Goal: Task Accomplishment & Management: Manage account settings

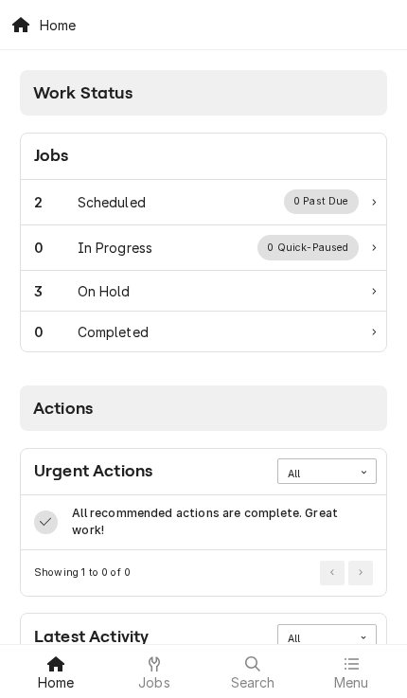
click at [80, 202] on div "Scheduled" at bounding box center [112, 202] width 68 height 20
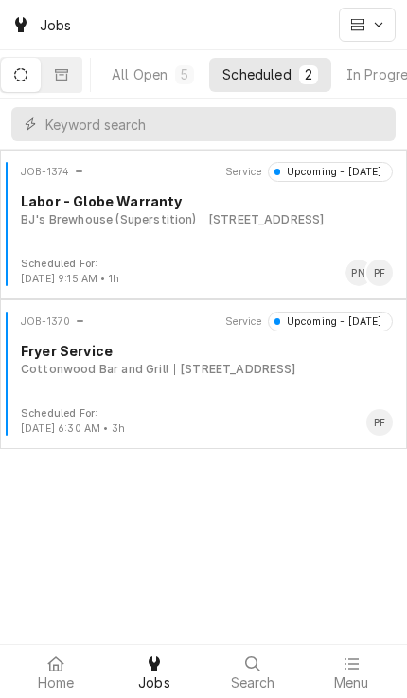
click at [288, 230] on div "JOB-1374 Service Upcoming - [DATE] Labor - Globe Warranty BJ's Brewhouse (Super…" at bounding box center [204, 209] width 392 height 95
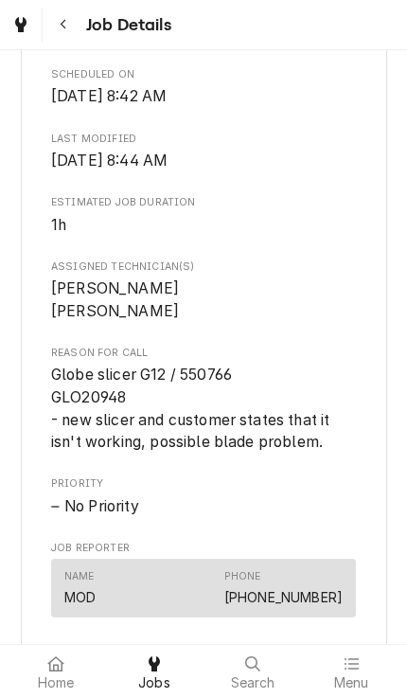
scroll to position [612, 0]
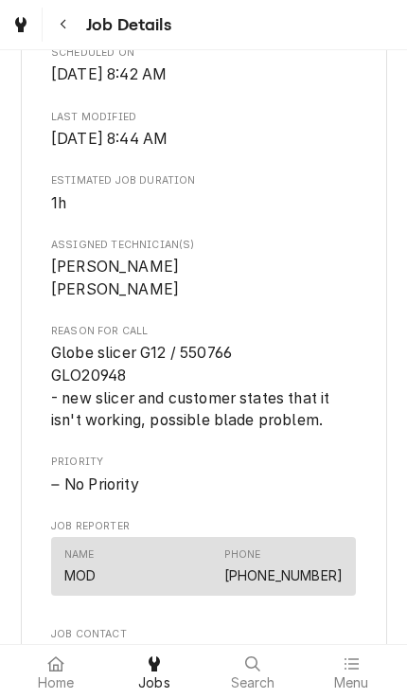
click at [44, 665] on div "Home" at bounding box center [55, 671] width 89 height 38
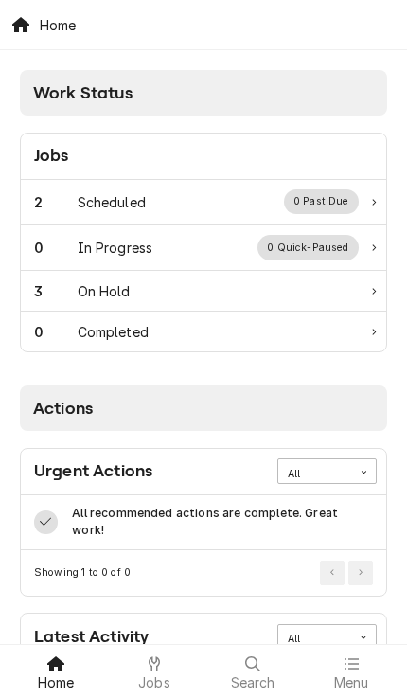
click at [69, 192] on div "2" at bounding box center [56, 202] width 44 height 20
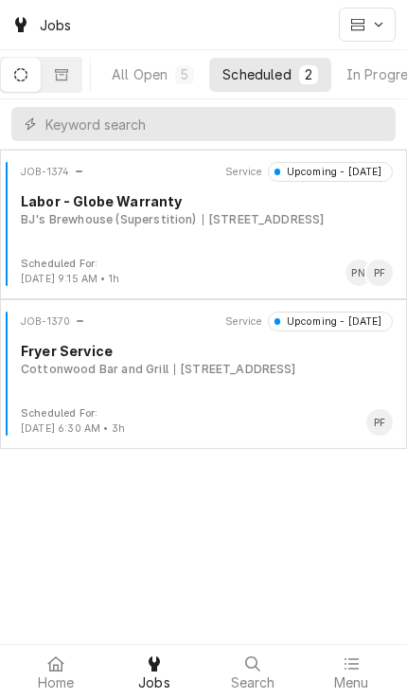
click at [296, 365] on div "[STREET_ADDRESS]" at bounding box center [235, 369] width 122 height 17
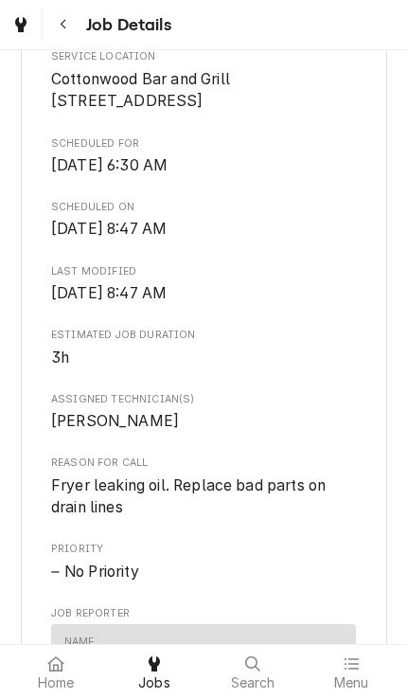
scroll to position [431, 0]
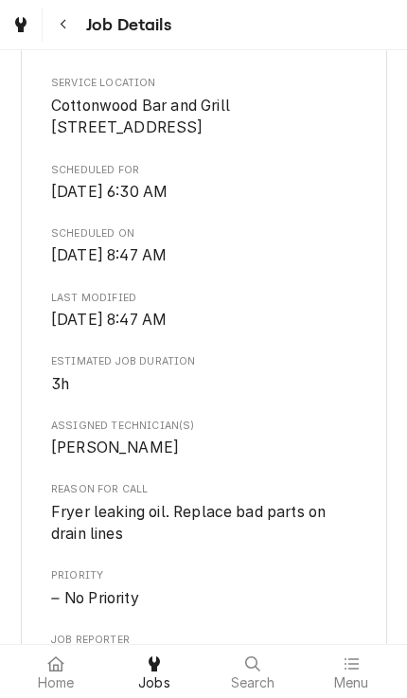
click at [58, 670] on icon at bounding box center [55, 663] width 16 height 15
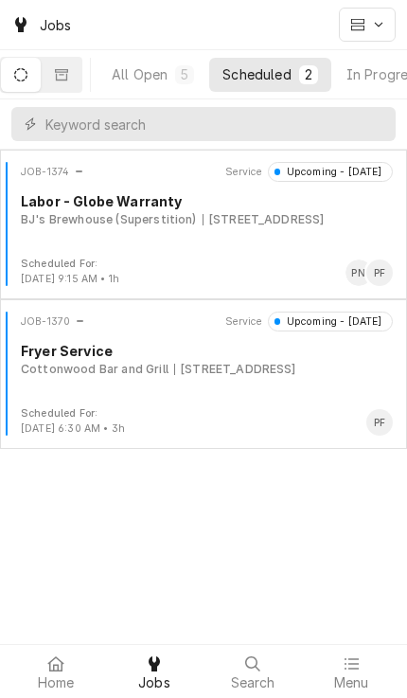
click at [56, 233] on div "JOB-1374 Service Upcoming - Today Labor - Globe Warranty BJ's Brewhouse (Supers…" at bounding box center [204, 209] width 392 height 95
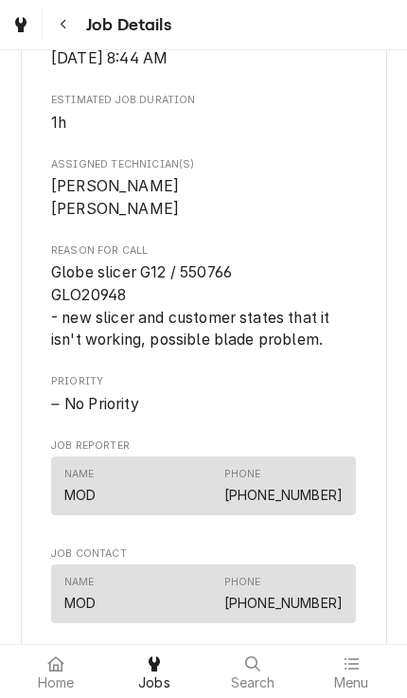
scroll to position [693, 0]
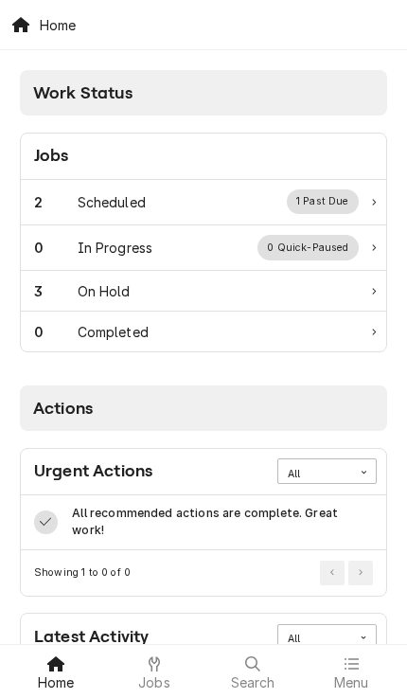
click at [65, 200] on div "2" at bounding box center [56, 202] width 44 height 20
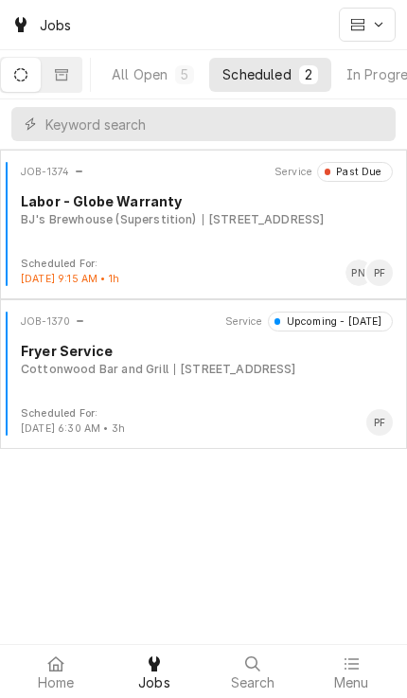
click at [298, 232] on div "JOB-1374 Service Past Due Labor - Globe Warranty BJ's Brewhouse (Superstition) …" at bounding box center [204, 209] width 392 height 95
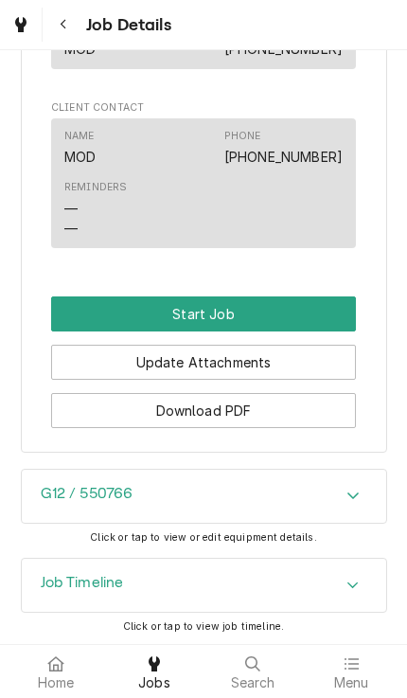
scroll to position [1265, 0]
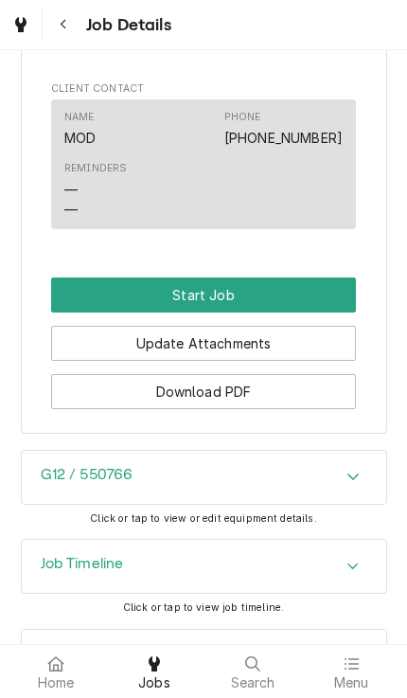
click at [320, 311] on button "Start Job" at bounding box center [203, 294] width 305 height 35
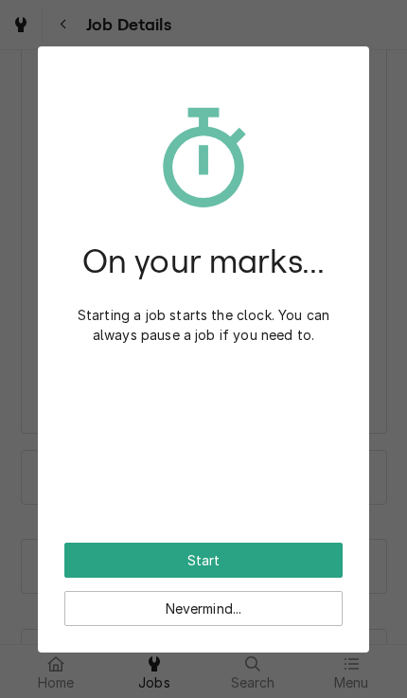
click at [271, 556] on button "Start" at bounding box center [203, 559] width 278 height 35
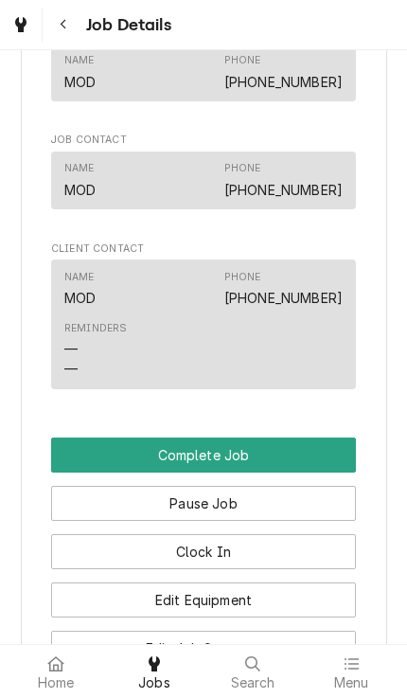
scroll to position [1282, 0]
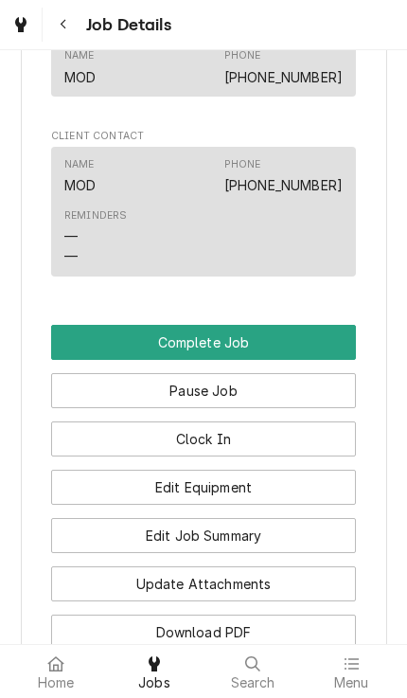
click at [320, 491] on button "Edit Equipment" at bounding box center [203, 487] width 305 height 35
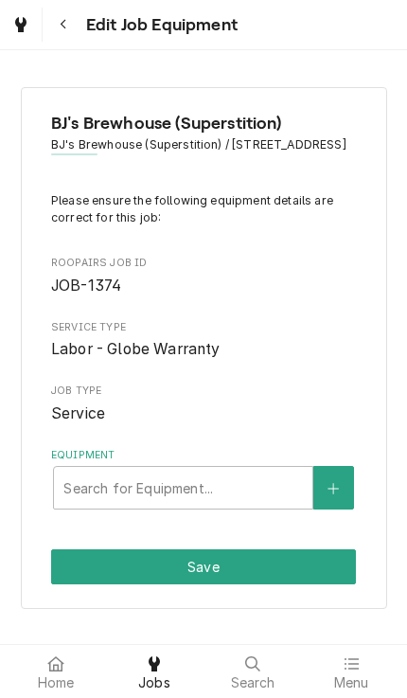
click at [347, 494] on button "Equipment" at bounding box center [333, 488] width 40 height 44
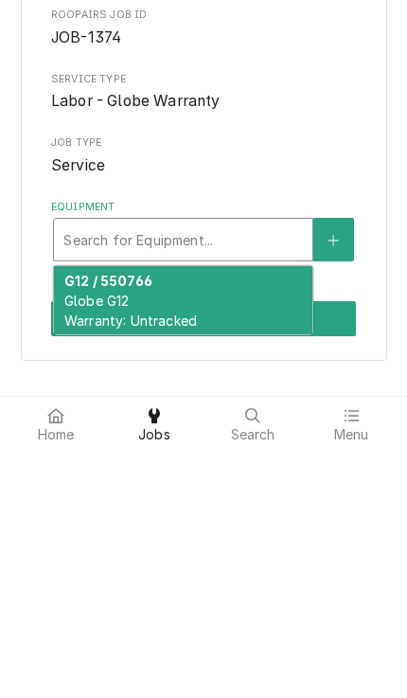
click at [232, 514] on div "G12 / 550766 Globe G12 Warranty: Untracked" at bounding box center [183, 548] width 258 height 69
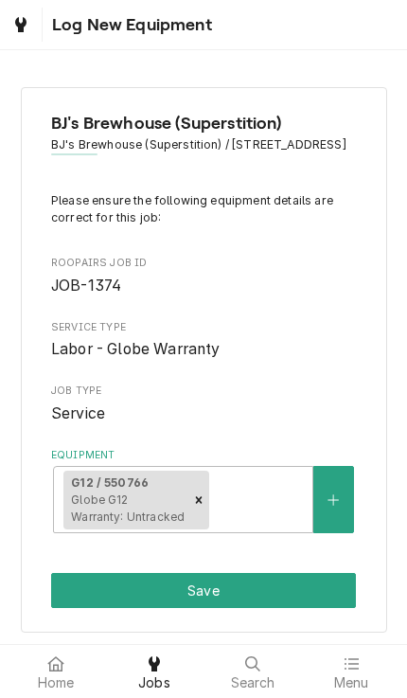
click at [281, 602] on button "Save" at bounding box center [203, 590] width 305 height 35
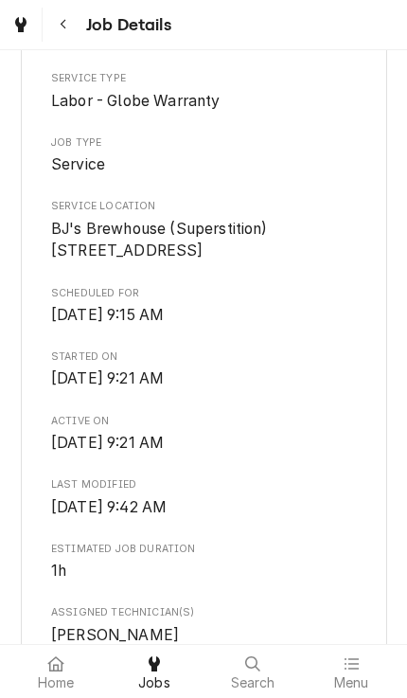
scroll to position [377, 0]
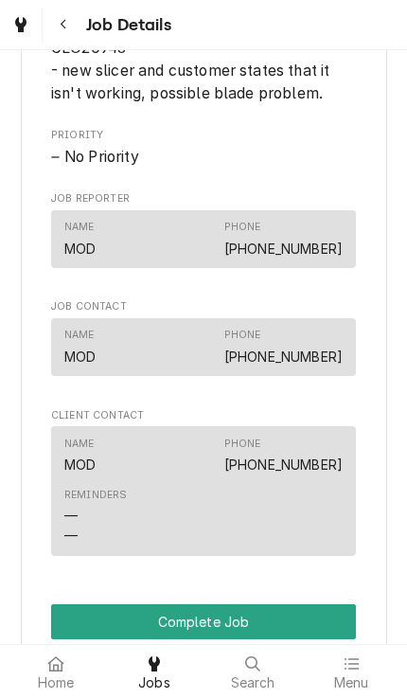
scroll to position [1205, 0]
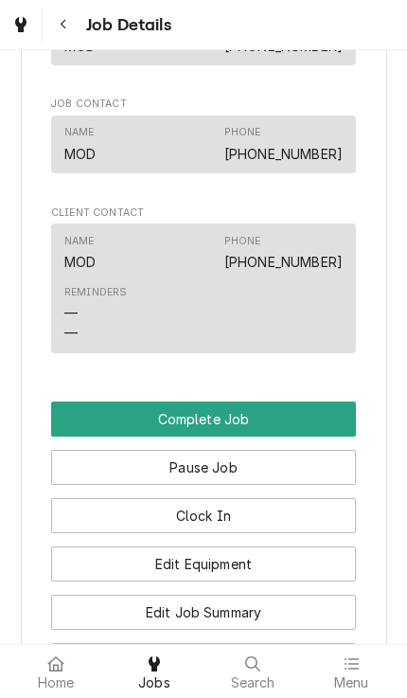
click at [328, 474] on button "Pause Job" at bounding box center [203, 467] width 305 height 35
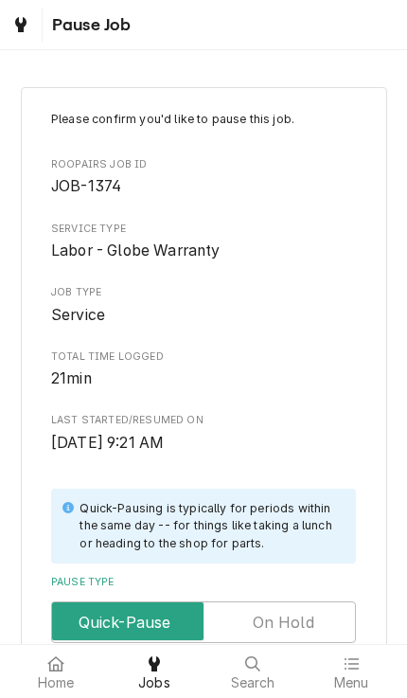
click at [329, 608] on input "Pause Type" at bounding box center [204, 622] width 288 height 42
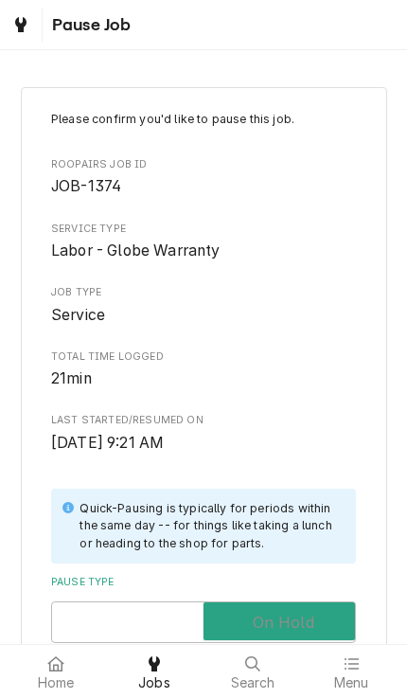
checkbox input "true"
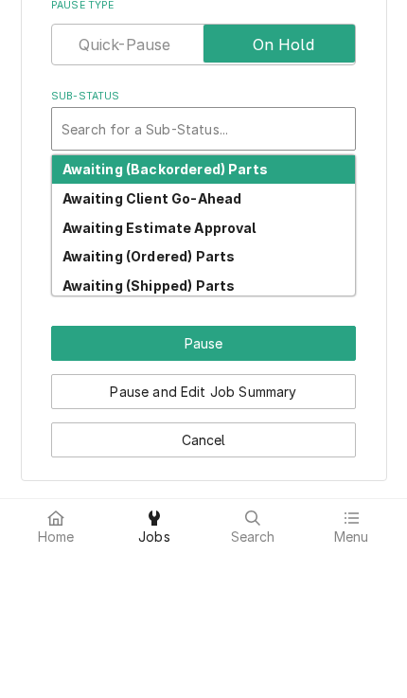
scroll to position [440, 0]
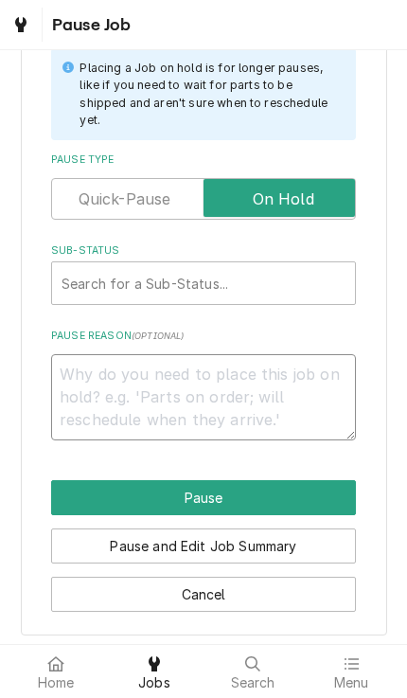
click at [327, 368] on textarea "Pause Reason ( optional )" at bounding box center [203, 397] width 305 height 86
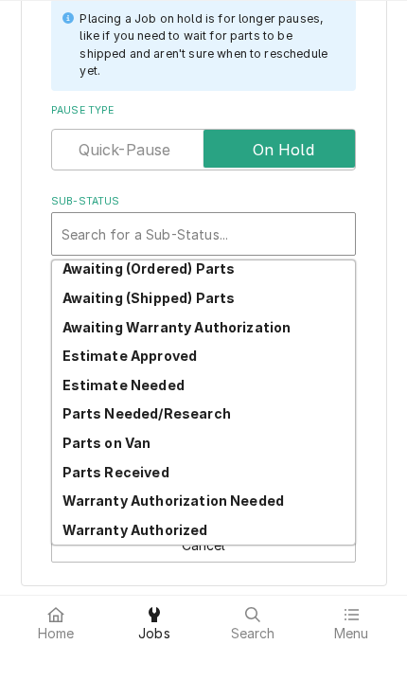
scroll to position [93, 0]
click at [268, 449] on div "Parts Needed/Research" at bounding box center [203, 463] width 303 height 29
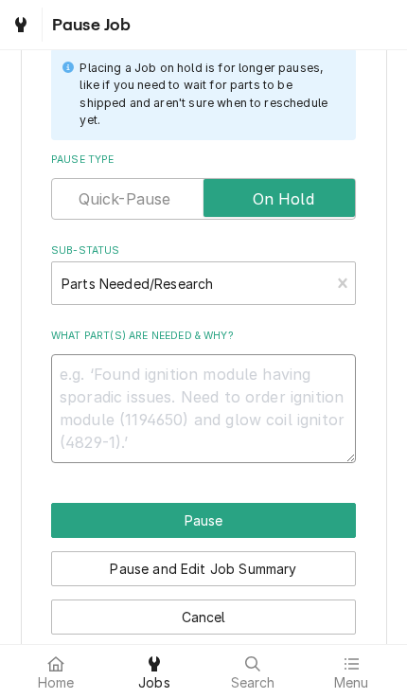
click at [297, 363] on textarea "What part(s) are needed & why?" at bounding box center [203, 408] width 305 height 109
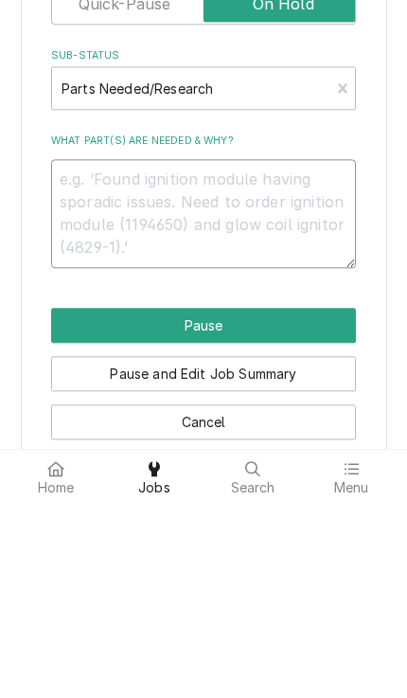
type textarea "x"
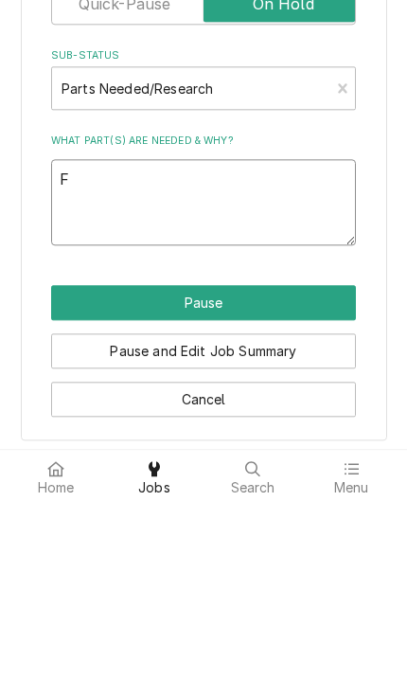
type textarea "Fo"
type textarea "x"
type textarea "Fou"
type textarea "x"
type textarea "Found"
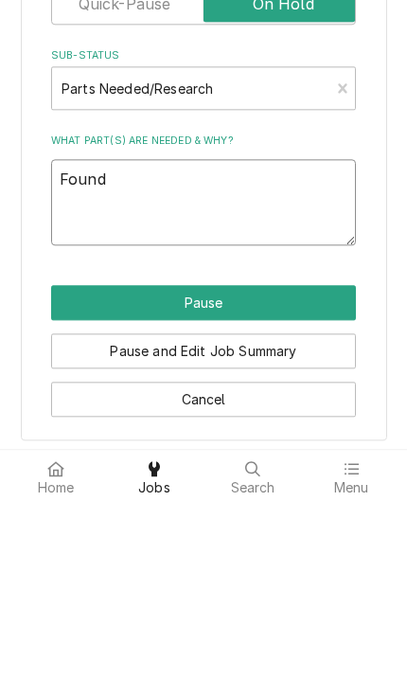
type textarea "x"
type textarea "Found"
type textarea "x"
type textarea "Found t"
type textarea "x"
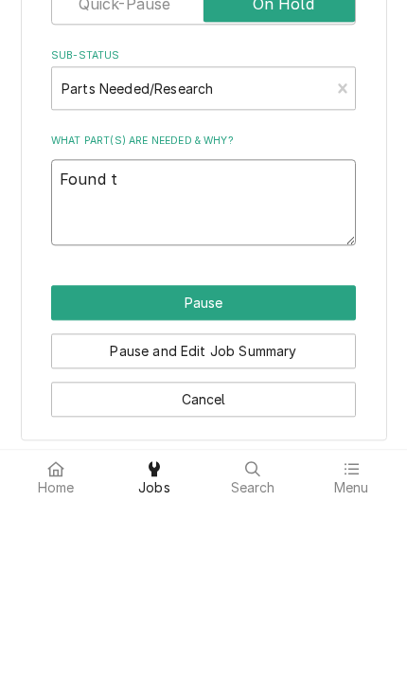
type textarea "Found th"
type textarea "x"
type textarea "Found the"
type textarea "x"
type textarea "Found the k"
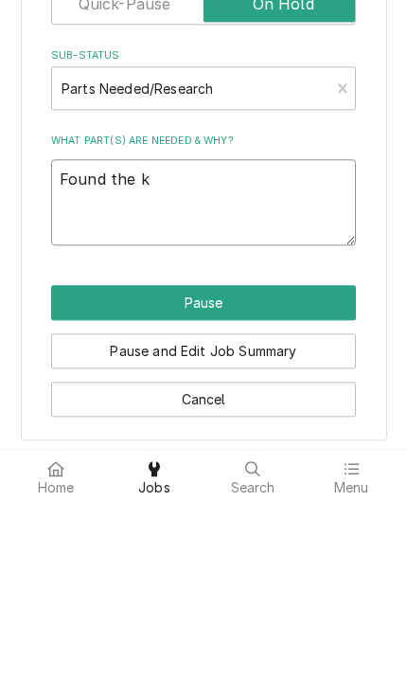
type textarea "x"
type textarea "Found the kn"
type textarea "x"
type textarea "Found the kni"
type textarea "x"
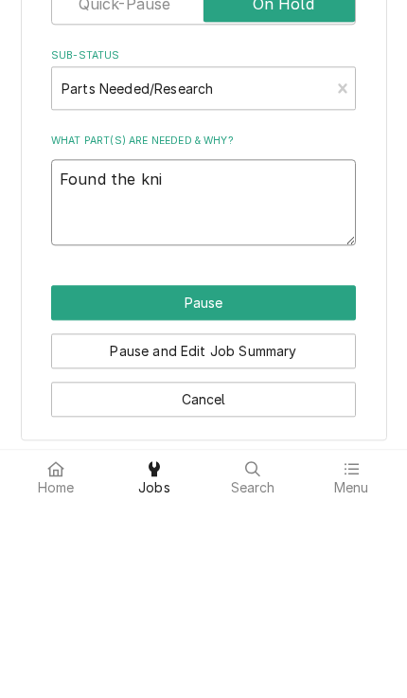
type textarea "Found the knif"
type textarea "x"
type textarea "Found the knife"
type textarea "x"
type textarea "Found the knife"
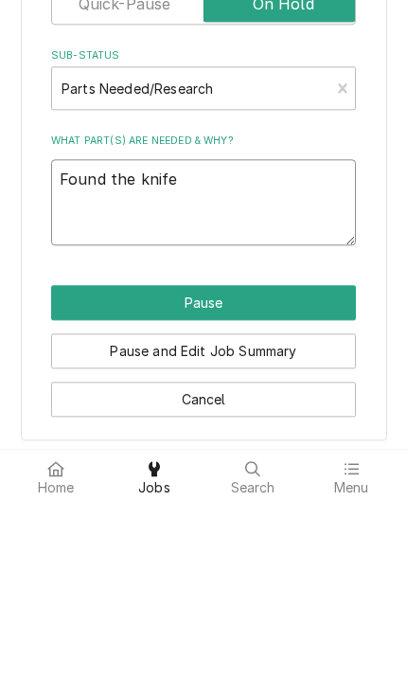
type textarea "x"
type textarea "Found the knife d"
type textarea "x"
type textarea "Found the knife da"
type textarea "x"
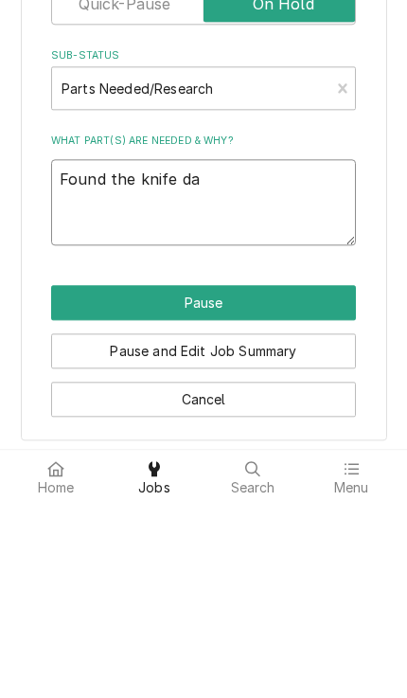
type textarea "Found the knife dam"
type textarea "x"
type textarea "Found the knife dama"
type textarea "x"
type textarea "Found the knife damage"
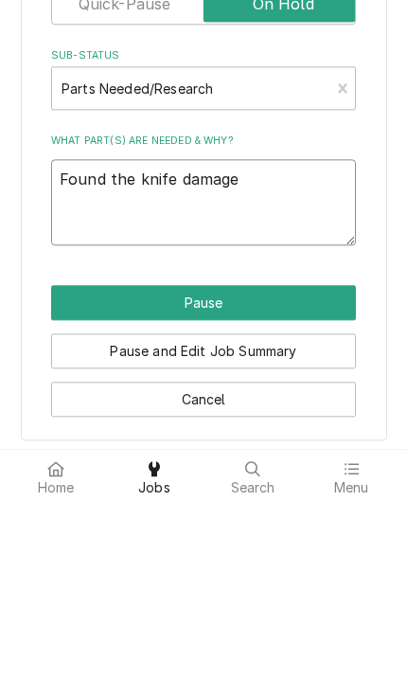
type textarea "x"
type textarea "Found the knife damaged"
type textarea "x"
type textarea "Found the knife damaged"
type textarea "x"
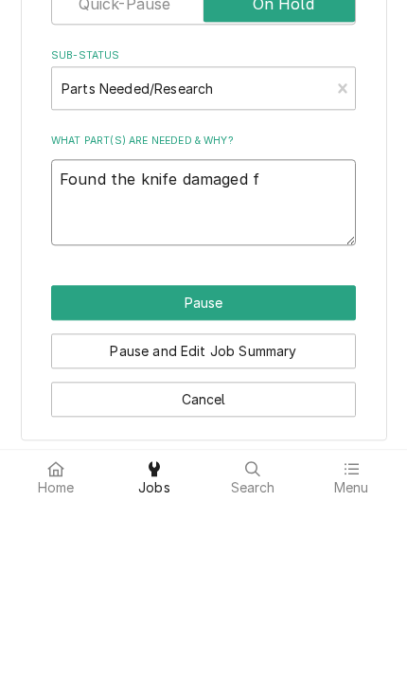
type textarea "Found the knife damaged fr"
type textarea "x"
type textarea "Found the knife damaged fro"
type textarea "x"
type textarea "Found the knife damaged from"
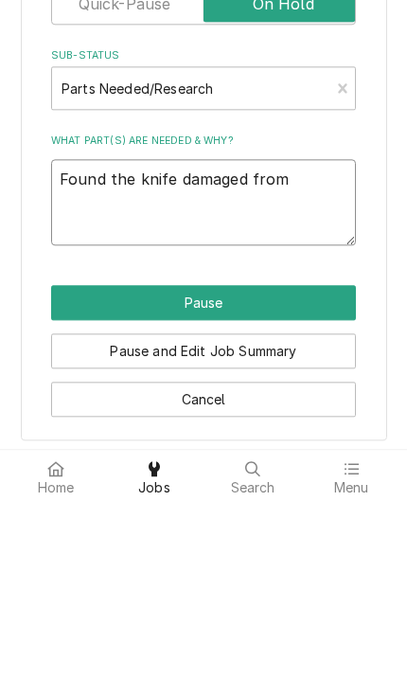
type textarea "x"
type textarea "Found the knife damaged from"
type textarea "x"
type textarea "Found the knife damaged from t"
type textarea "x"
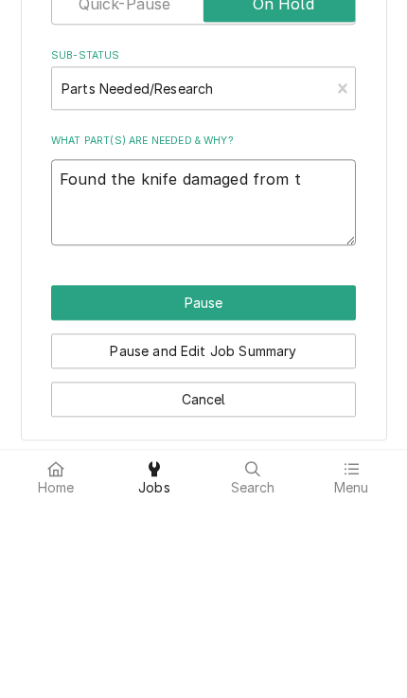
type textarea "Found the knife damaged from th"
type textarea "x"
type textarea "Found the knife damaged from the"
type textarea "x"
type textarea "Found the knife damaged from the"
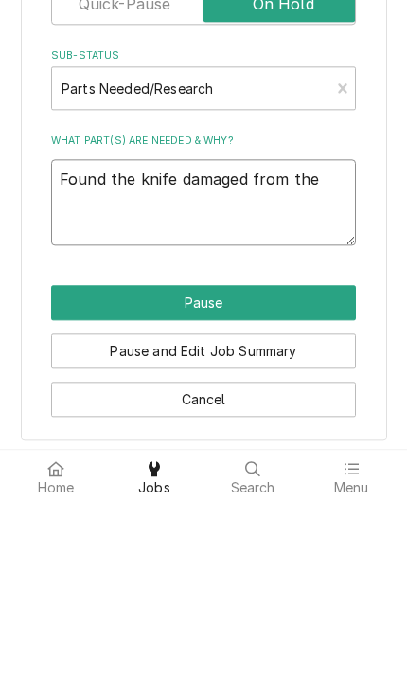
type textarea "x"
type textarea "Found the knife damaged from the"
type textarea "x"
type textarea "Found the knife damaged from the C"
type textarea "x"
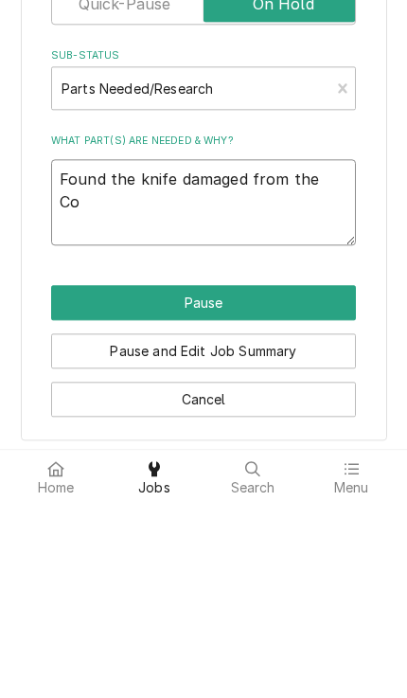
type textarea "Found the knife damaged from the Com"
type textarea "x"
type textarea "Found the knife damaged from the Comi"
type textarea "x"
type textarea "Found the knife damaged from the Comin"
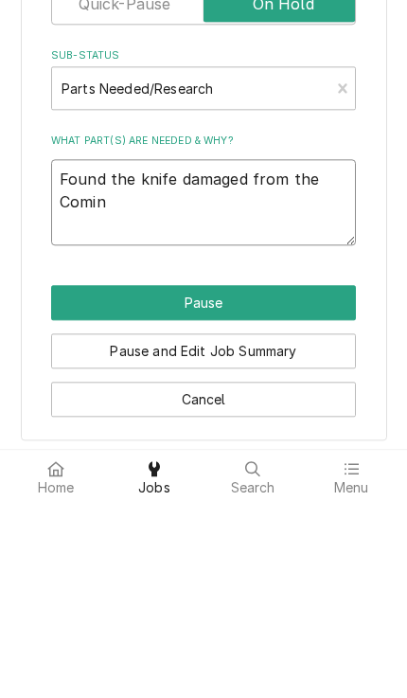
type textarea "x"
type textarea "Found the knife damaged from the Coming"
type textarea "x"
type textarea "Found the knife damaged from the Coming l"
type textarea "x"
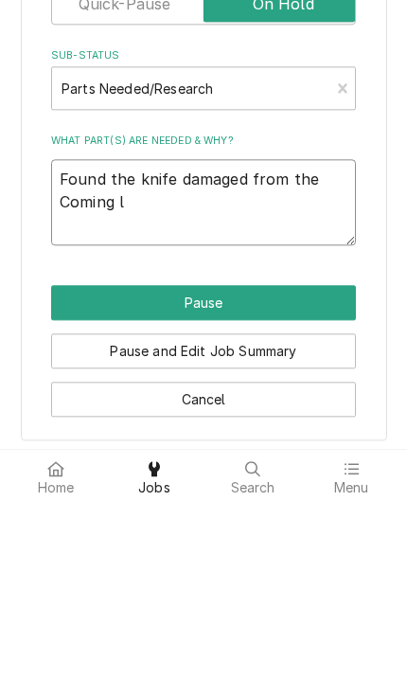
type textarea "Found the knife damaged from the Coming lo"
type textarea "x"
type textarea "Found the knife damaged from the Coming loo"
type textarea "x"
type textarea "Found the knife damaged from the Coming loos"
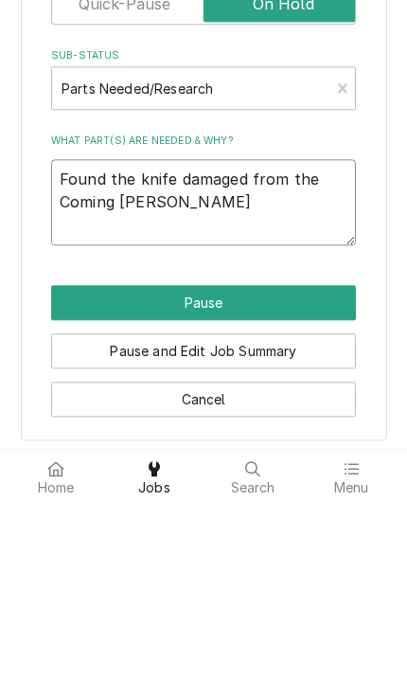
type textarea "x"
type textarea "Found the knife damaged from the Coming loose"
type textarea "x"
type textarea "Found the knife damaged from the Coming loose"
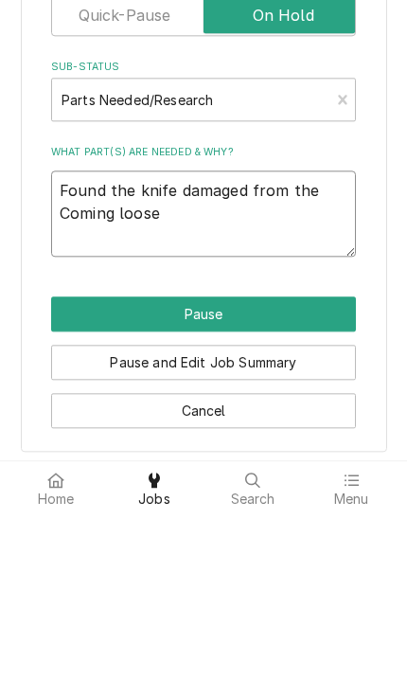
click at [330, 354] on textarea "Found the knife damaged from the Coming loose" at bounding box center [203, 397] width 305 height 86
type textarea "x"
type textarea "Found the knife damaged from the Coming loose"
type textarea "x"
type textarea "Found the knife damaged from the Coming loose"
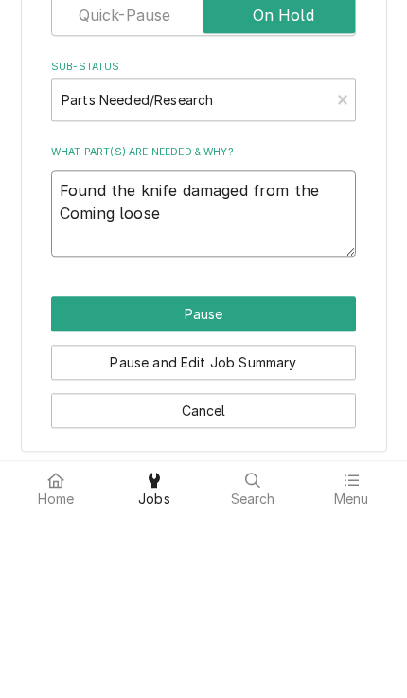
type textarea "x"
type textarea "Found the knife damaged from thetComing loose"
type textarea "x"
type textarea "Found the knife damaged from theComing loose"
type textarea "x"
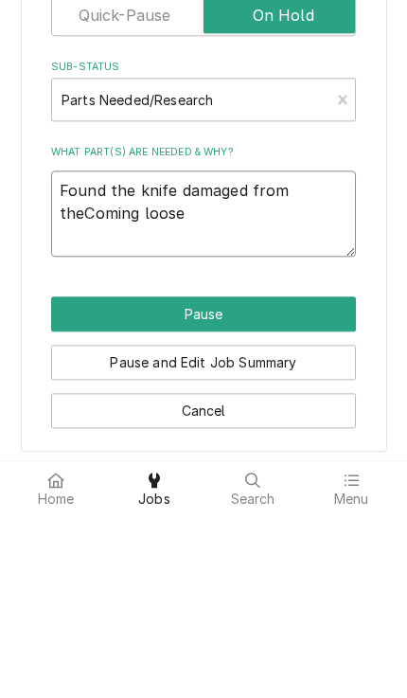
type textarea "Found the knife damaged from the Coming loose"
type textarea "x"
type textarea "Found the knife damaged from the tComing loose"
type textarea "x"
type textarea "Found the knife damaged from the tabComing loose"
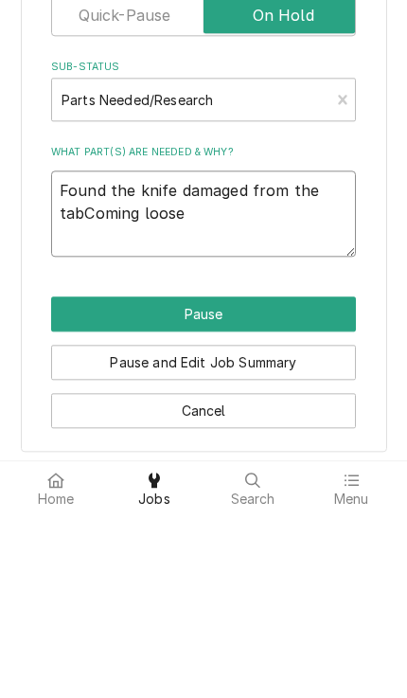
type textarea "x"
type textarea "Found the knife damaged from the tablComing loose"
type textarea "x"
type textarea "Found the knife damaged from the tableComing loose"
type textarea "x"
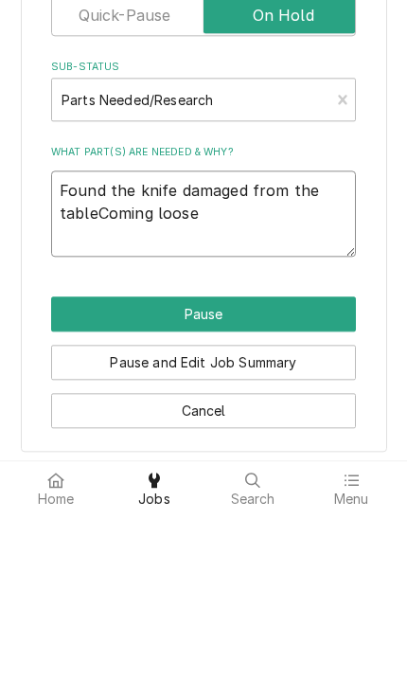
type textarea "Found the knife damaged from the table Coming loose"
type textarea "x"
type textarea "Found the knife damaged from the table coming loose"
type textarea "x"
click at [230, 354] on textarea "Found the knife damaged from the table coming loose" at bounding box center [203, 397] width 305 height 86
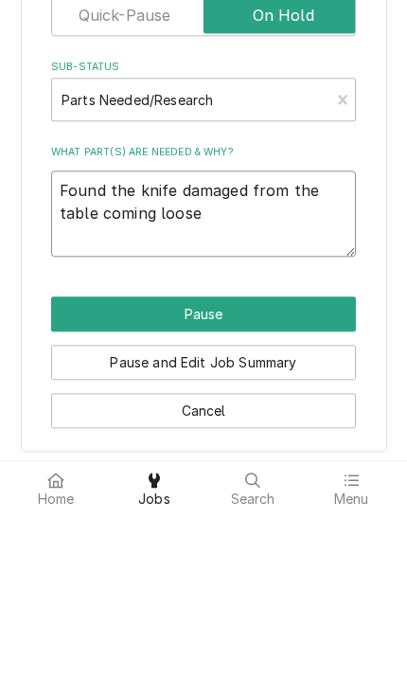
type textarea "Found the knife damaged from the table coming loose a"
type textarea "x"
type textarea "Found the knife damaged from the table coming loose an"
type textarea "x"
type textarea "Found the knife damaged from the table coming loose and"
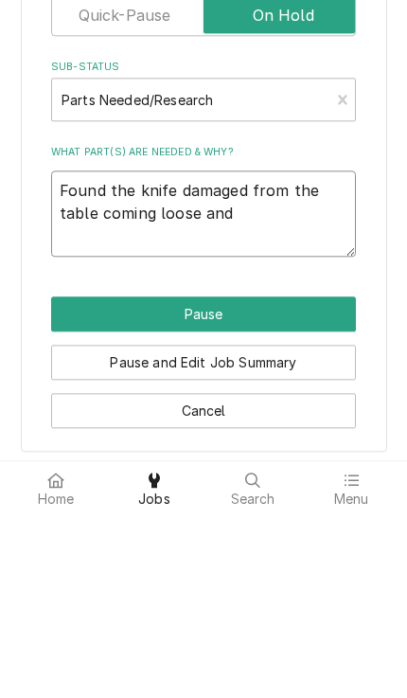
type textarea "x"
type textarea "Found the knife damaged from the table coming loose and st"
type textarea "x"
type textarea "Found the knife damaged from the table coming loose and str"
type textarea "x"
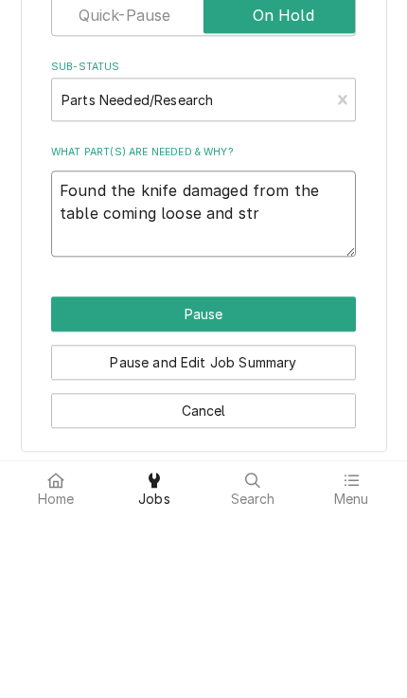
type textarea "Found the knife damaged from the table coming loose and stri"
type textarea "x"
type textarea "Found the knife damaged from the table coming loose and strik"
type textarea "x"
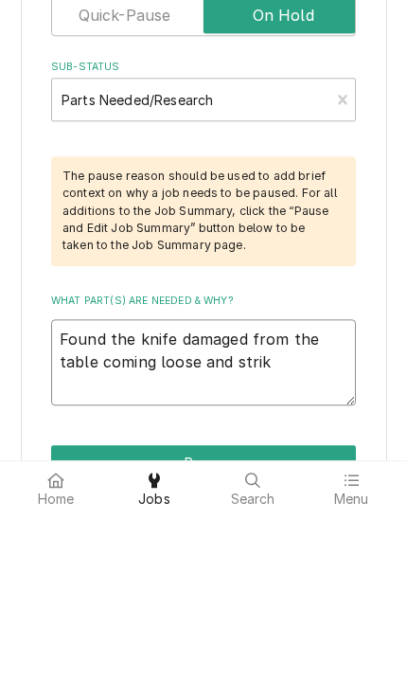
type textarea "Found the knife damaged from the table coming loose and striki"
type textarea "x"
type textarea "Found the knife damaged from the table coming loose and strikin"
type textarea "x"
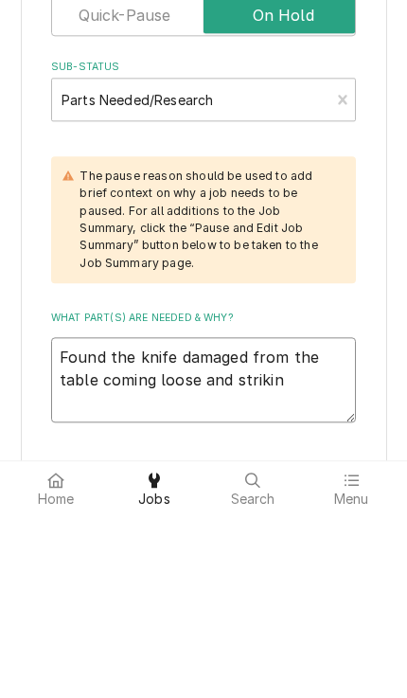
type textarea "Found the knife damaged from the table coming loose and striking"
type textarea "x"
type textarea "Found the knife damaged from the table coming loose and striking"
type textarea "x"
type textarea "Found the knife damaged from the table coming loose and striking t"
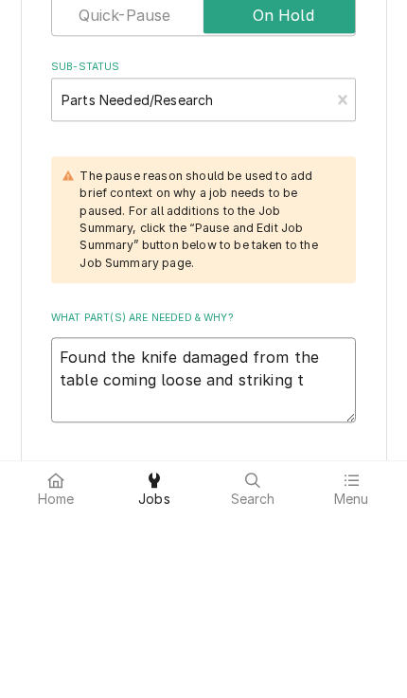
type textarea "x"
type textarea "Found the knife damaged from the table coming loose and striking the"
type textarea "x"
type textarea "Found the knife damaged from the table coming loose and striking the"
type textarea "x"
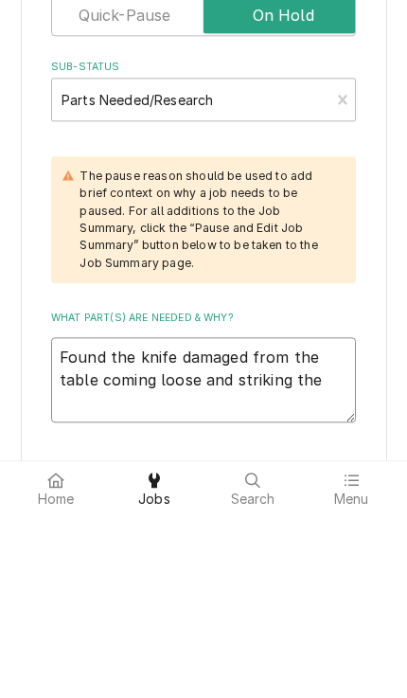
type textarea "Found the knife damaged from the table coming loose and striking the k"
type textarea "x"
type textarea "Found the knife damaged from the table coming loose and striking the kn"
type textarea "x"
type textarea "Found the knife damaged from the table coming loose and striking the knives"
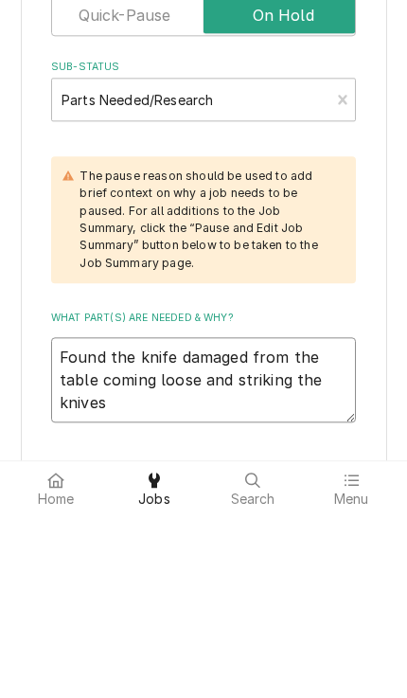
type textarea "x"
type textarea "Found the knife damaged from the table coming loose and striking the knives f"
type textarea "x"
type textarea "Found the knife damaged from the table coming loose and striking the knives fe"
type textarea "x"
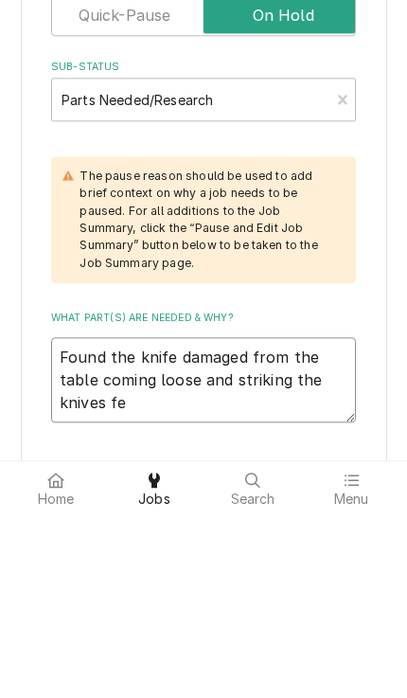
type textarea "Found the knife damaged from the table coming loose and striking the knives fe"
type textarea "x"
type textarea "Found the knife damaged from the table coming loose and striking the knives fe …"
type textarea "x"
type textarea "Found the knife damaged from the table coming loose and striking the knives fe …"
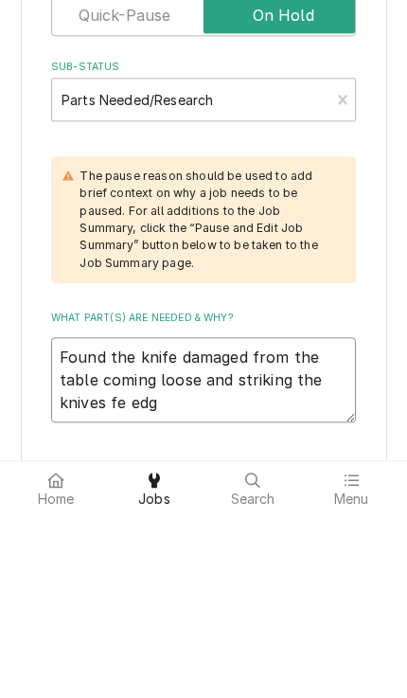
type textarea "x"
type textarea "Found the knife damaged from the table coming loose and striking the knives fe …"
type textarea "x"
type textarea "Found the knife damaged from the table coming loose and striking the knives fe …"
type textarea "x"
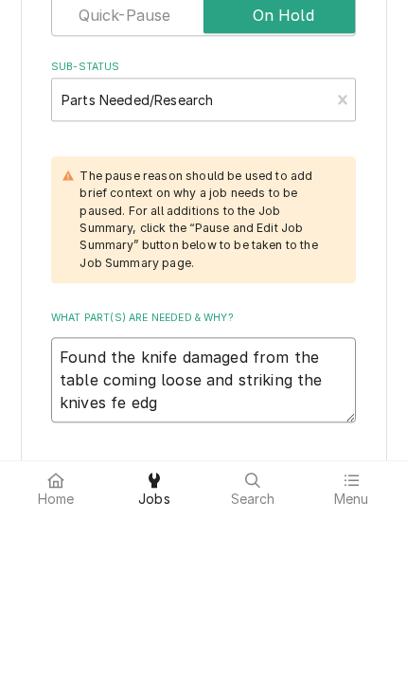
type textarea "Found the knife damaged from the table coming loose and striking the knives fe …"
type textarea "x"
type textarea "Found the knife damaged from the table coming loose and striking the knives fe e"
type textarea "x"
type textarea "Found the knife damaged from the table coming loose and striking the knives fe"
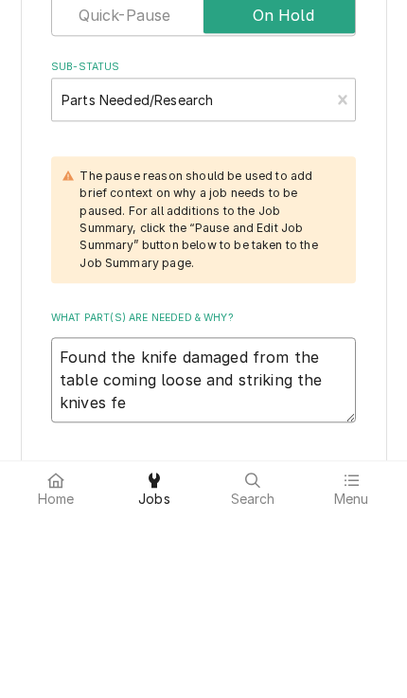
type textarea "x"
type textarea "Found the knife damaged from the table coming loose and striking the knives f"
type textarea "x"
type textarea "Found the knife damaged from the table coming loose and striking the knives e"
type textarea "x"
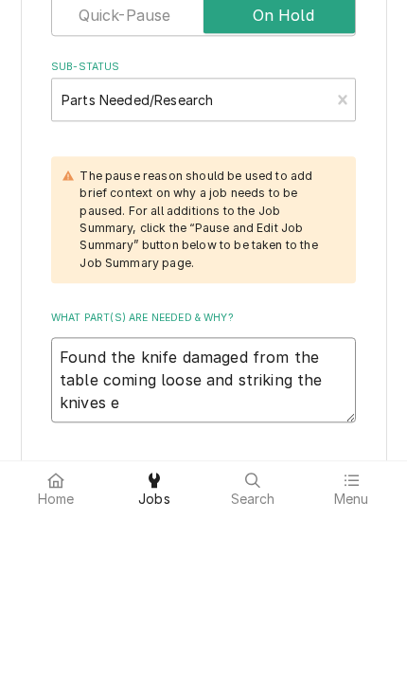
type textarea "Found the knife damaged from the table coming loose and striking the knives ed"
type textarea "x"
type textarea "Found the knife damaged from the table coming loose and striking the knives edg"
type textarea "x"
type textarea "Found the knife damaged from the table coming loose and striking the knives edg…"
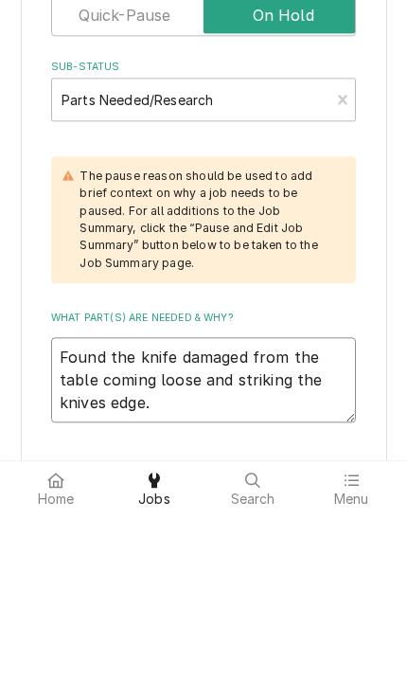
type textarea "x"
type textarea "Found the knife damaged from the table coming loose and striking the knives edg…"
type textarea "x"
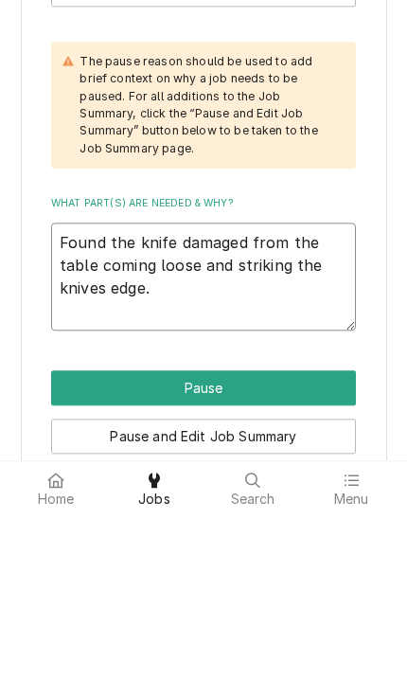
scroll to position [564, 0]
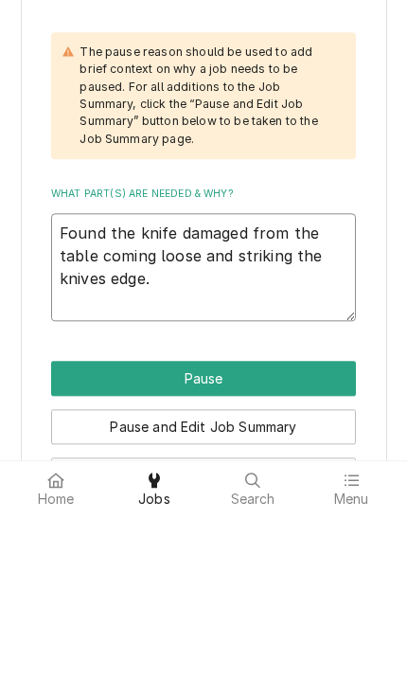
type textarea "Found the knife damaged from the table coming loose and striking the knives edg…"
type textarea "x"
type textarea "Found the knife damaged from the table coming loose and striking the knives edg…"
type textarea "x"
type textarea "Found the knife damaged from the table coming loose and striking the knives edg…"
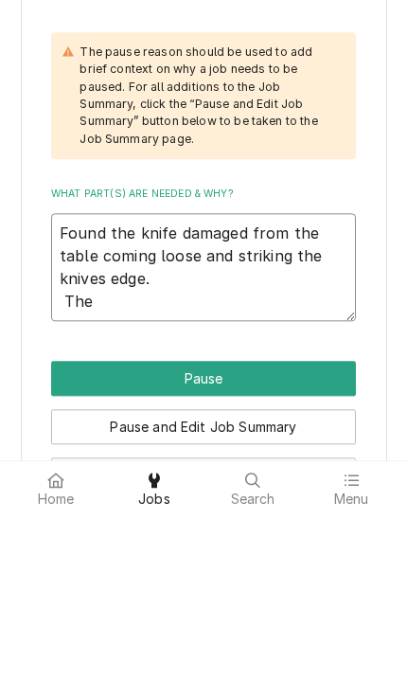
type textarea "x"
type textarea "Found the knife damaged from the table coming loose and striking the knives edg…"
type textarea "x"
type textarea "Found the knife damaged from the table coming loose and striking the knives edg…"
type textarea "x"
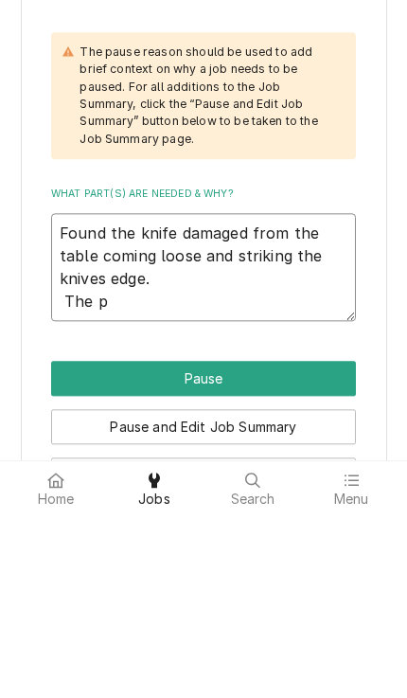
type textarea "Found the knife damaged from the table coming loose and striking the knives edg…"
type textarea "x"
type textarea "Found the knife damaged from the table coming loose and striking the knives edg…"
type textarea "x"
type textarea "Found the knife damaged from the table coming loose and striking the knives edg…"
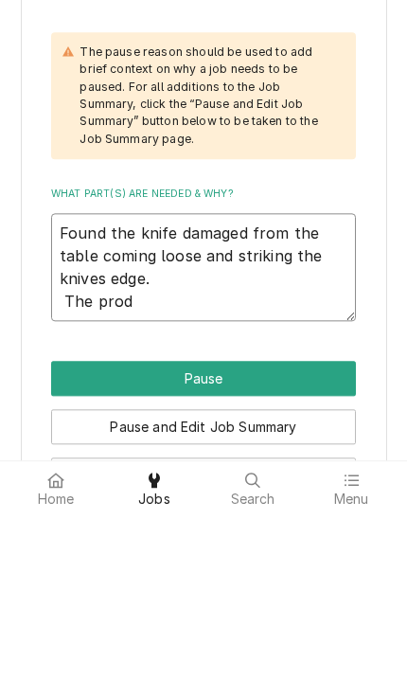
type textarea "x"
type textarea "Found the knife damaged from the table coming loose and striking the knives edg…"
type textarea "x"
type textarea "Found the knife damaged from the table coming loose and striking the knives edg…"
type textarea "x"
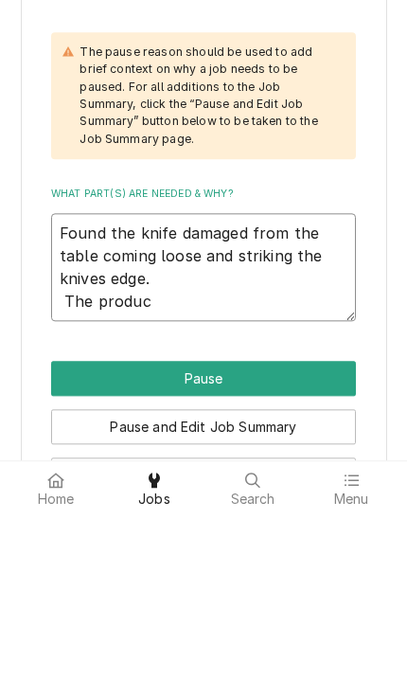
type textarea "Found the knife damaged from the table coming loose and striking the knives edg…"
type textarea "x"
type textarea "Found the knife damaged from the table coming loose and striking the knives edg…"
type textarea "x"
type textarea "Found the knife damaged from the table coming loose and striking the knives edg…"
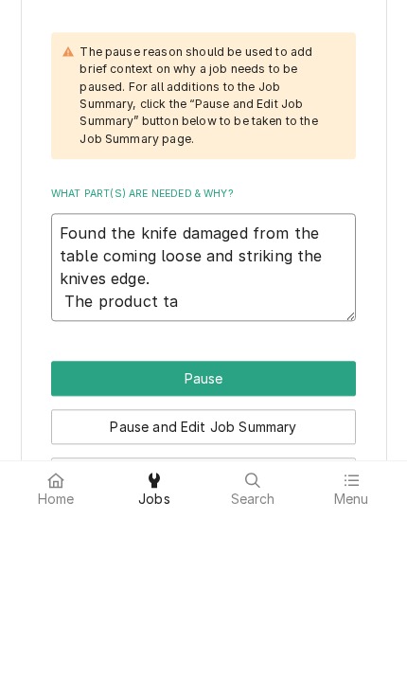
type textarea "x"
type textarea "Found the knife damaged from the table coming loose and striking the knives edg…"
type textarea "x"
type textarea "Found the knife damaged from the table coming loose and striking the knives edg…"
type textarea "x"
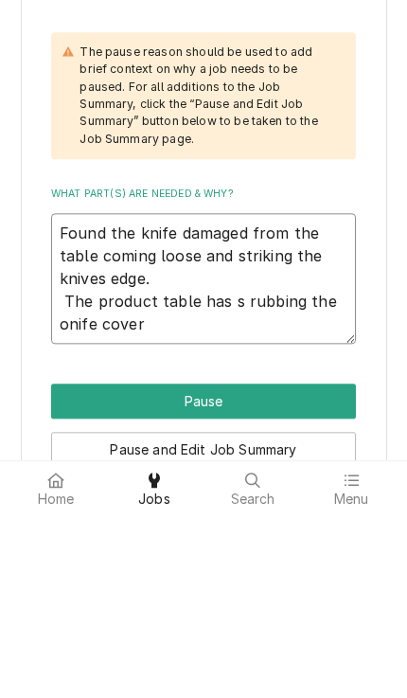
click at [63, 397] on textarea "Found the knife damaged from the table coming loose and striking the knives edg…" at bounding box center [203, 463] width 305 height 132
click at [183, 397] on textarea "Found the knife damaged from the table coming loose and striking the knives edg…" at bounding box center [203, 463] width 305 height 132
click at [240, 397] on textarea "Found the knife damaged from the table coming loose and striking the knives edg…" at bounding box center [203, 463] width 305 height 132
click at [121, 397] on textarea "Found the knife damaged from the table coming loose and striking the knives edg…" at bounding box center [203, 463] width 305 height 132
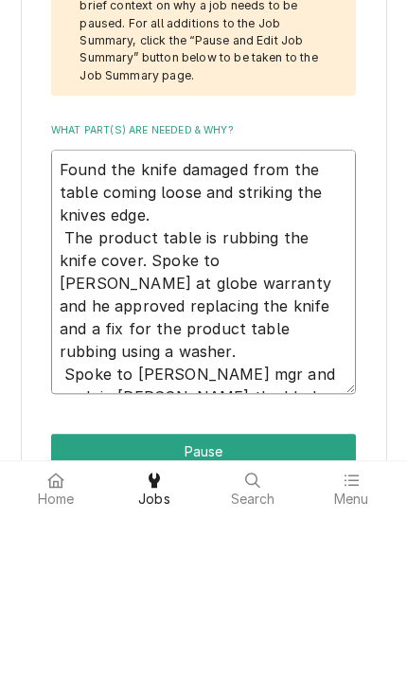
scroll to position [630, 0]
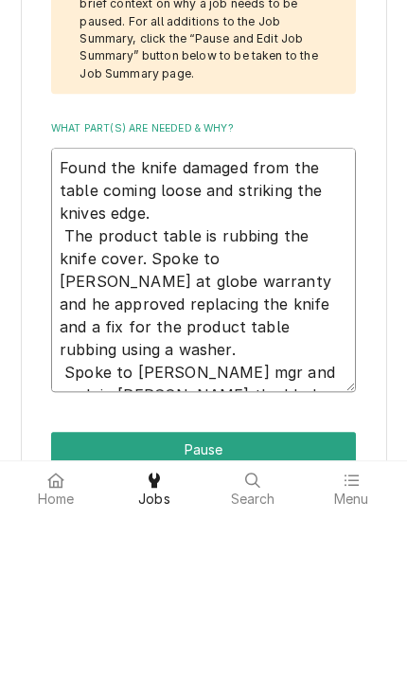
click at [334, 332] on textarea "Found the knife damaged from the table coming loose and striking the knives edg…" at bounding box center [203, 453] width 305 height 245
click at [168, 361] on textarea "Found the knife damaged from the table coming loose and striking the knives edg…" at bounding box center [203, 453] width 305 height 245
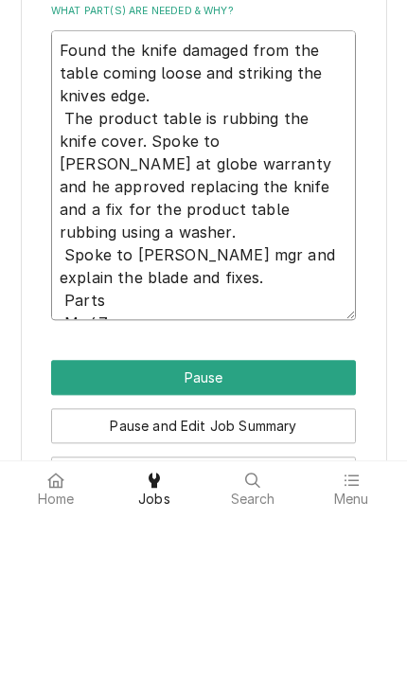
scroll to position [771, 0]
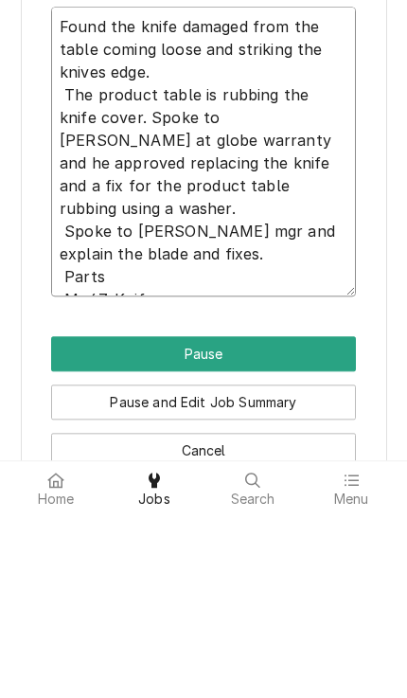
click at [324, 190] on textarea "Found the knife damaged from the table coming loose and striking the knives edg…" at bounding box center [203, 335] width 305 height 291
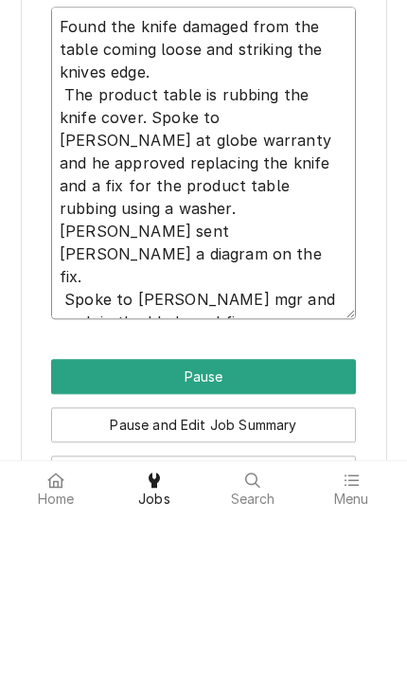
click at [281, 295] on textarea "Found the knife damaged from the table coming loose and striking the knives edg…" at bounding box center [203, 346] width 305 height 313
click at [296, 231] on textarea "Found the knife damaged from the table coming loose and striking the knives edg…" at bounding box center [203, 346] width 305 height 313
click at [311, 190] on textarea "Found the knife damaged from the table coming loose and striking the knives edg…" at bounding box center [203, 346] width 305 height 313
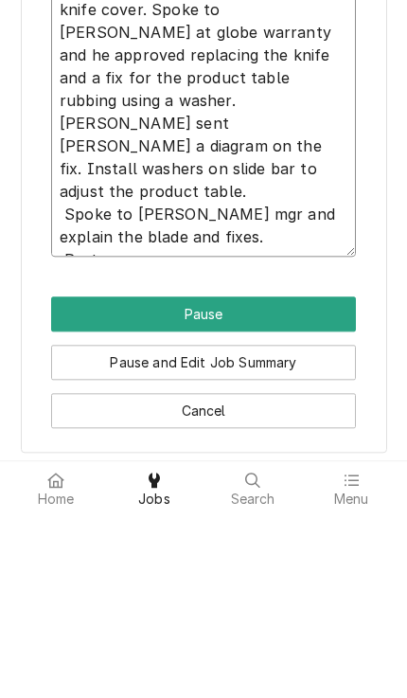
scroll to position [878, 0]
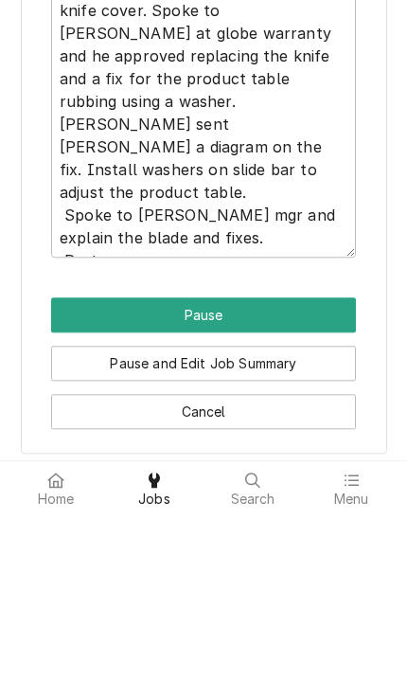
click at [84, 481] on button "Pause" at bounding box center [203, 498] width 305 height 35
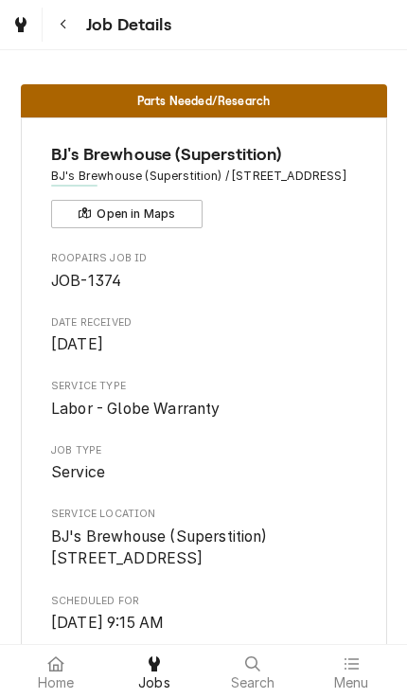
click at [62, 663] on icon at bounding box center [55, 663] width 16 height 15
